Goal: Use online tool/utility: Utilize a website feature to perform a specific function

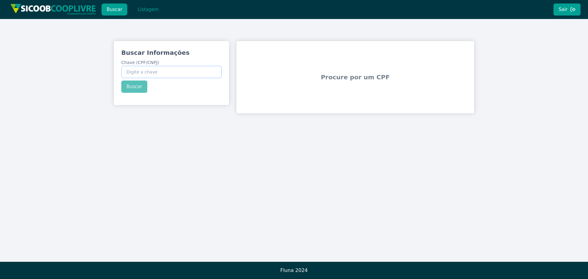
click at [160, 72] on input "Chave (CPF/CNPJ)" at bounding box center [171, 72] width 100 height 12
paste input "04.070.099/0001-59"
type input "04.070.099/0001-59"
click at [136, 83] on button "Buscar" at bounding box center [134, 86] width 26 height 12
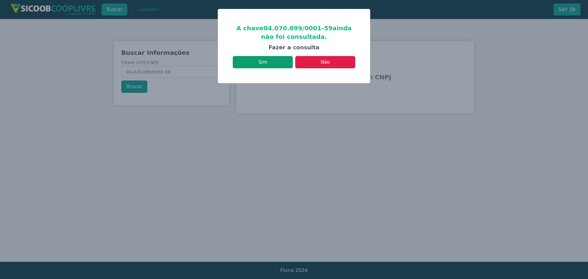
click at [262, 60] on button "Sim" at bounding box center [263, 62] width 60 height 12
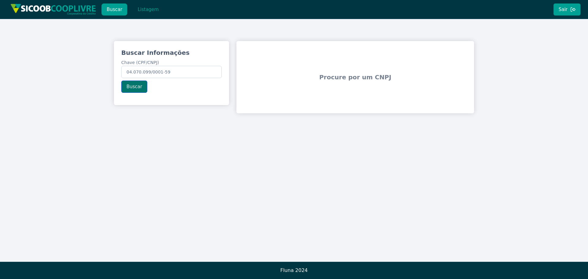
click at [136, 85] on button "Buscar" at bounding box center [134, 86] width 26 height 12
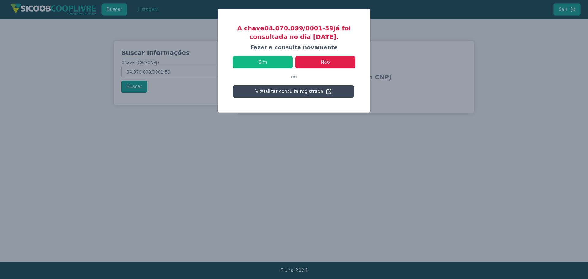
click at [294, 92] on button "Vizualizar consulta registrada" at bounding box center [293, 91] width 121 height 12
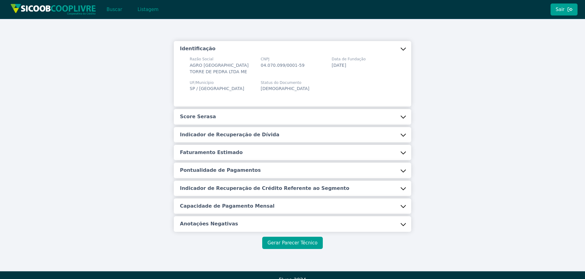
click at [291, 247] on button "Gerar Parecer Técnico" at bounding box center [292, 243] width 60 height 12
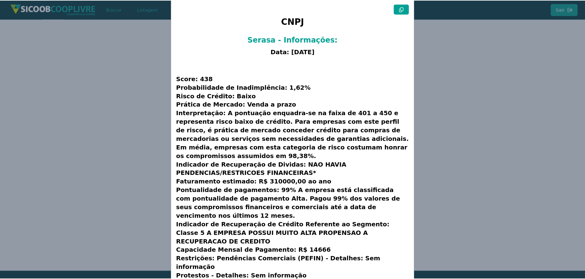
scroll to position [16, 0]
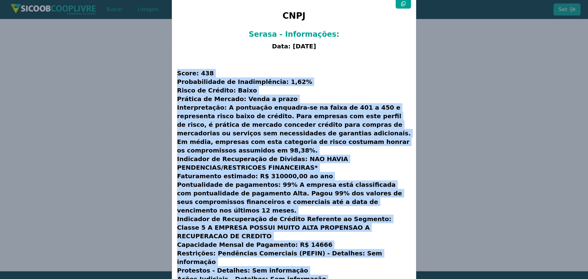
drag, startPoint x: 177, startPoint y: 72, endPoint x: 364, endPoint y: 252, distance: 260.1
click at [363, 255] on h3 "Score: 438 Probabilidade de Inadimplência: 1,62% Risco de Crédito: Baixo Prátic…" at bounding box center [294, 176] width 234 height 246
copy h3 "Lorem: 103 Ipsumdolorsit am Consecteturad: 3,20% Elits do Eiusmod: Tempo Incidi…"
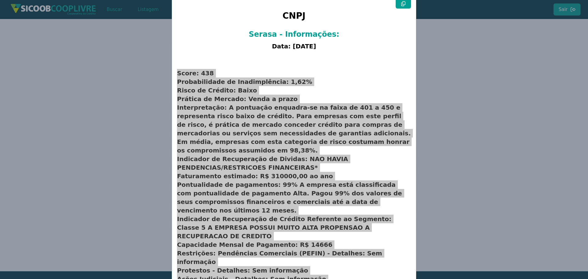
drag, startPoint x: 111, startPoint y: 99, endPoint x: 110, endPoint y: 95, distance: 3.5
click at [111, 99] on modal-container "CNPJ Serasa - Informações: Data: [DATE] Score: 438 Probabilidade de Inadimplênc…" at bounding box center [294, 139] width 588 height 279
